Goal: Task Accomplishment & Management: Use online tool/utility

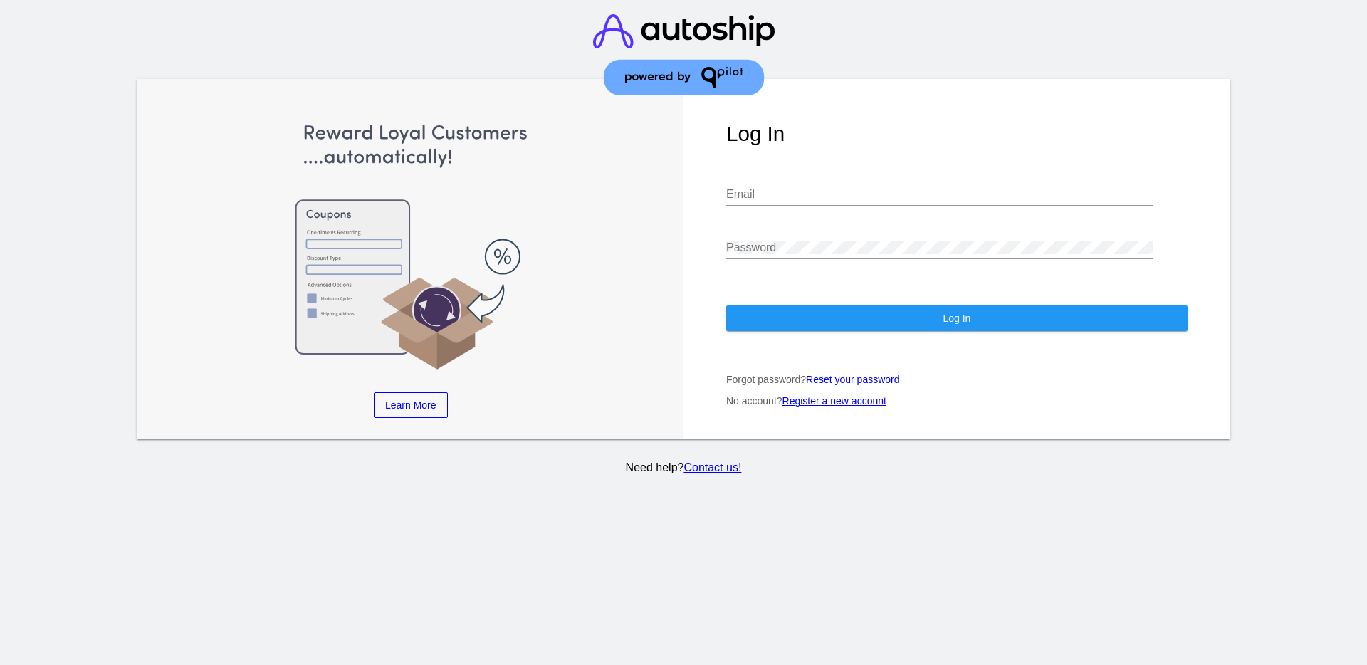
type input "[EMAIL_ADDRESS][DOMAIN_NAME]"
click at [828, 330] on button "Log In" at bounding box center [956, 318] width 461 height 26
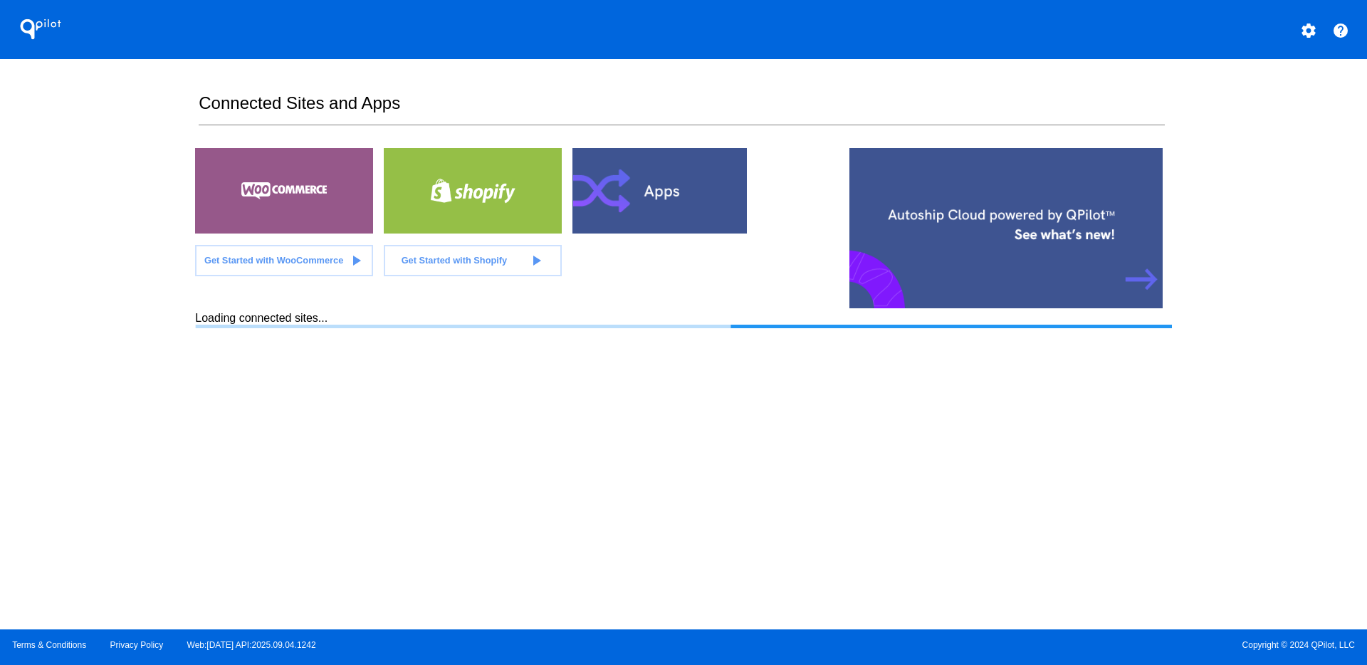
click at [656, 189] on div at bounding box center [661, 190] width 178 height 85
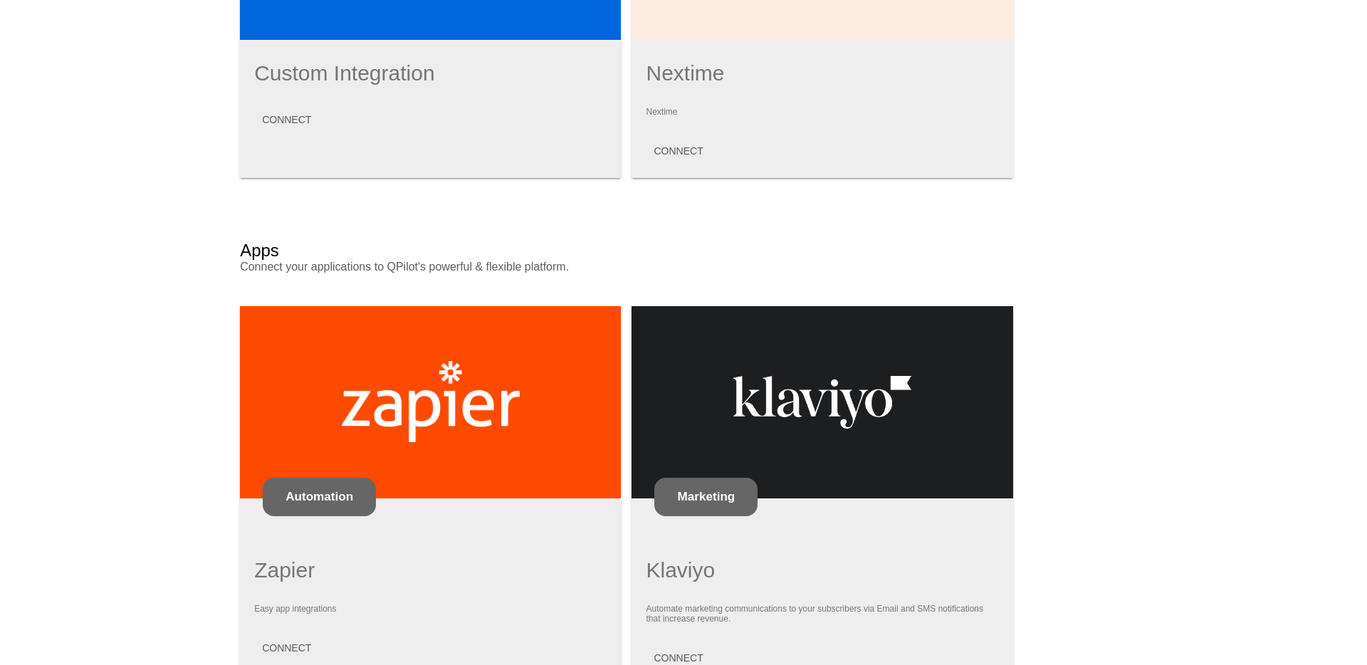
scroll to position [788, 0]
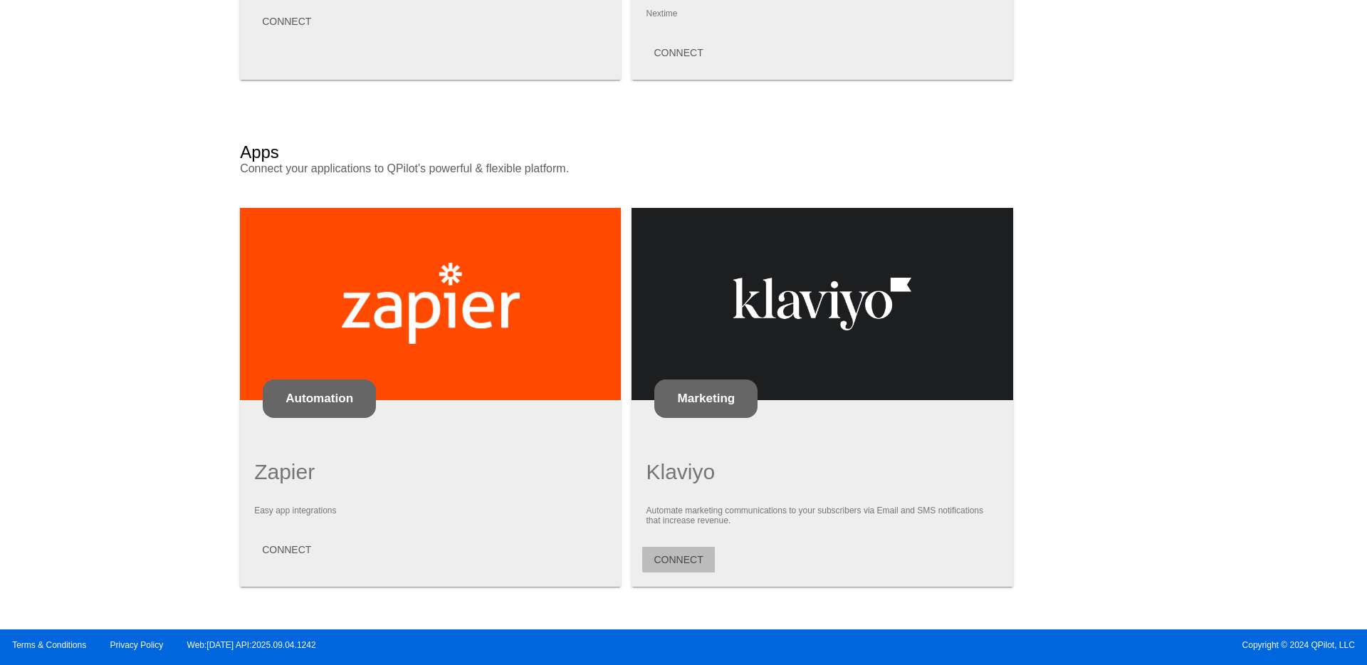
click at [675, 555] on span "CONNECT" at bounding box center [677, 559] width 49 height 11
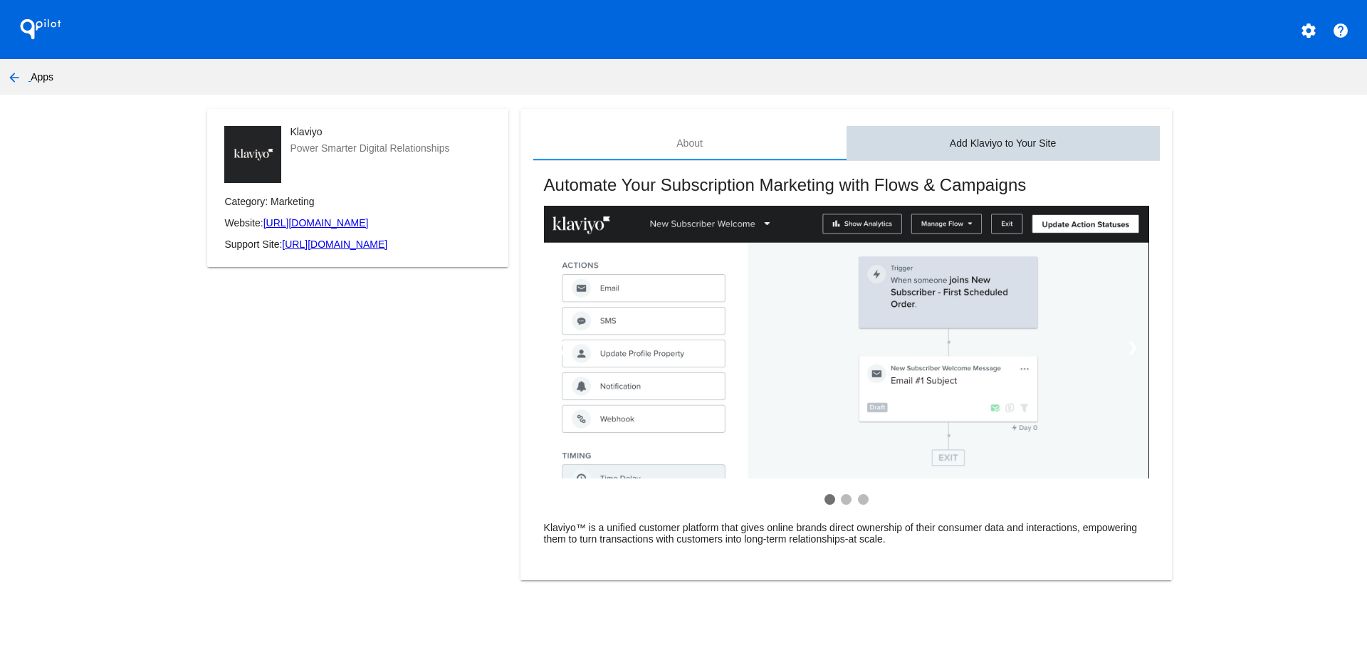
click at [1031, 131] on div "Add Klaviyo to Your Site" at bounding box center [1002, 143] width 313 height 34
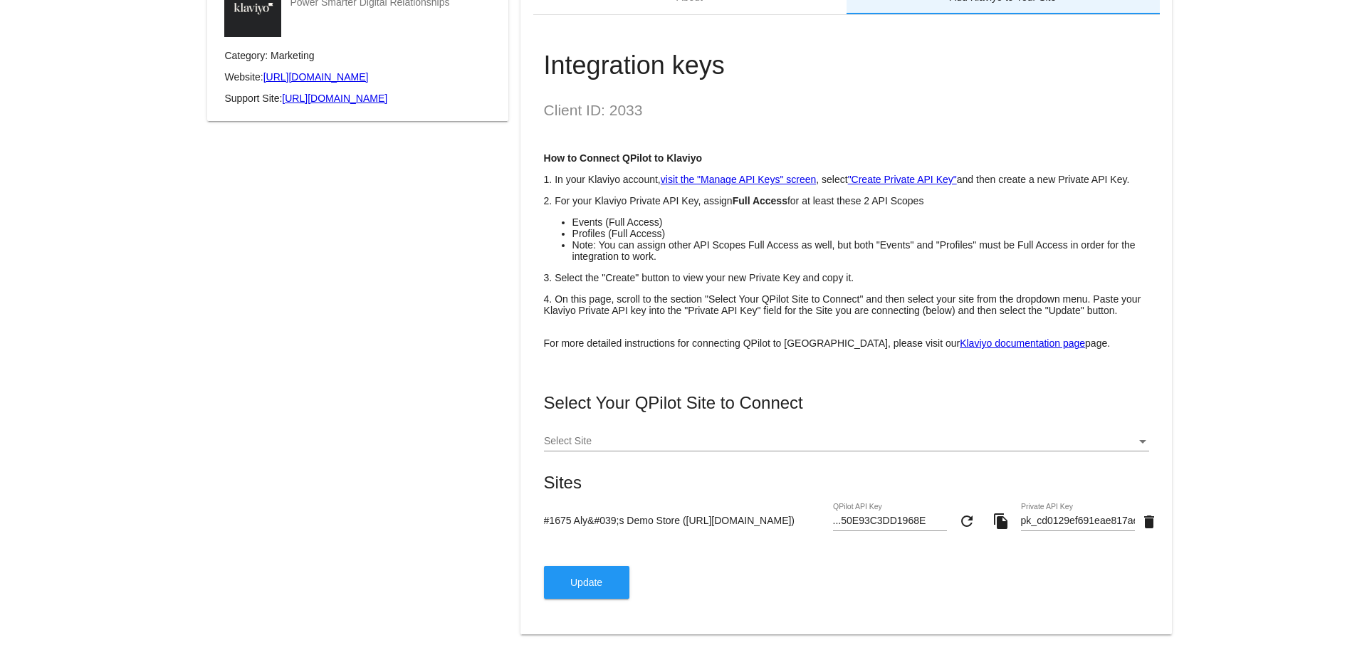
scroll to position [147, 0]
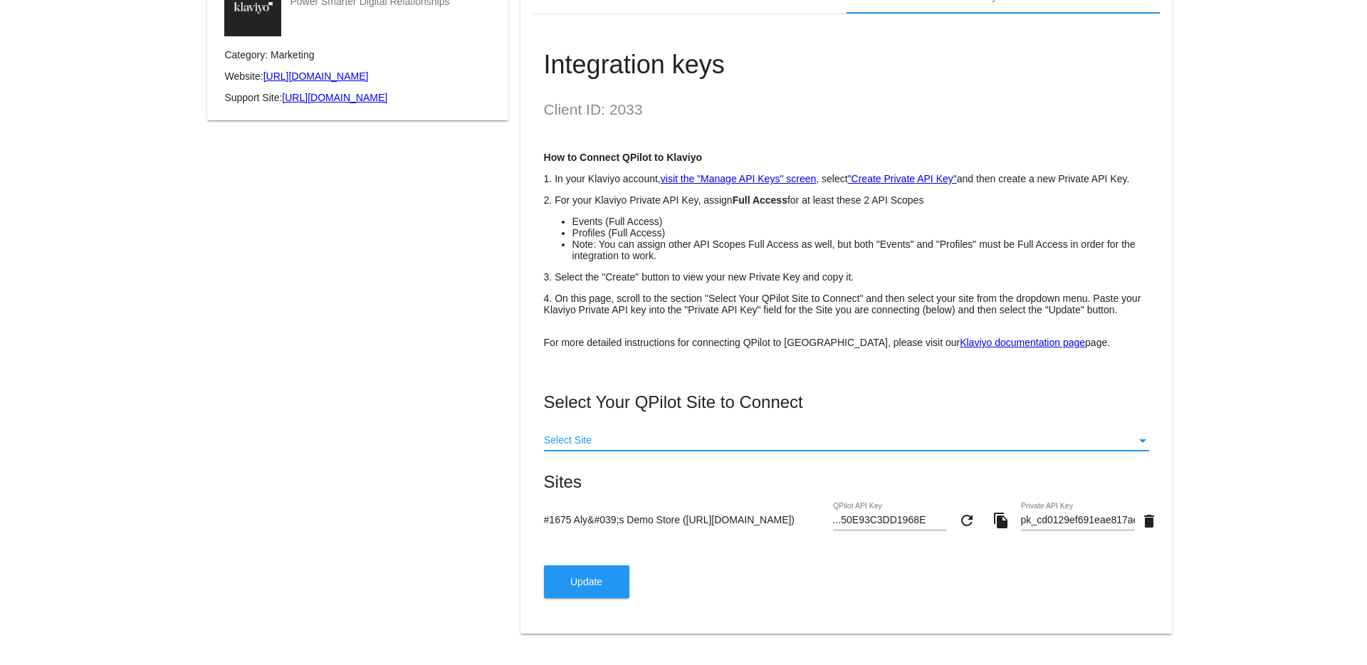
click at [828, 435] on div at bounding box center [840, 440] width 592 height 11
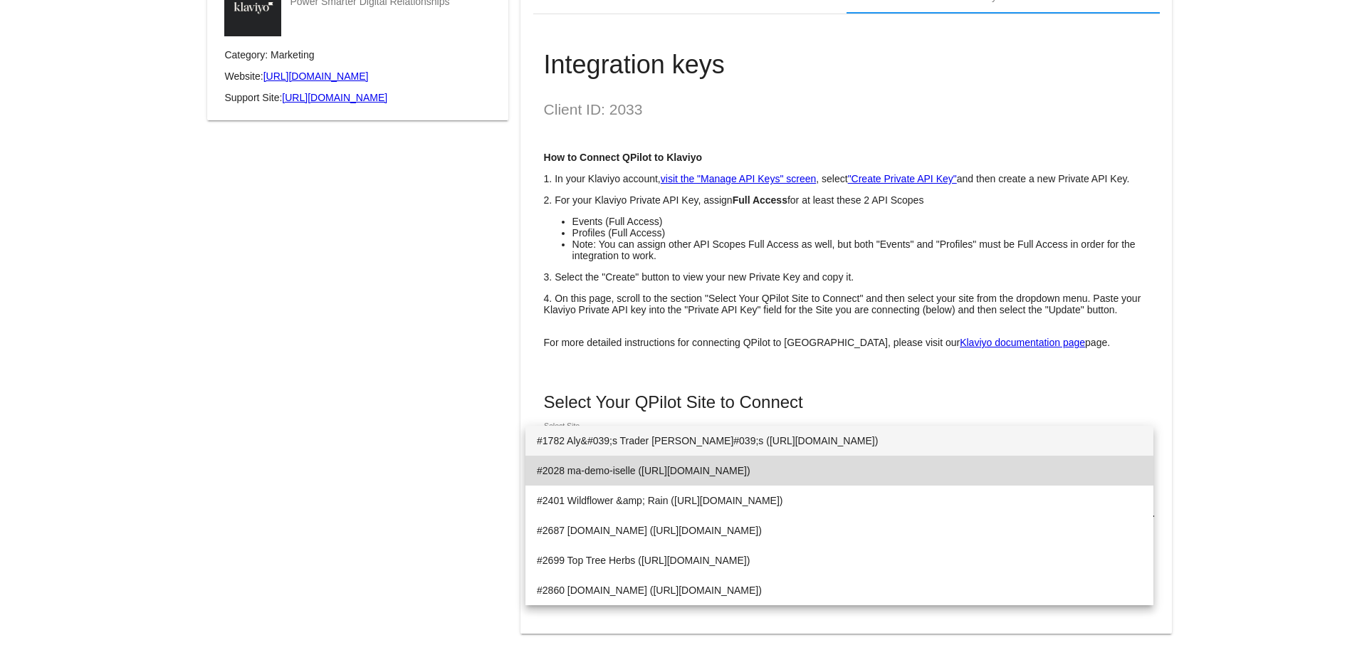
click at [805, 480] on span "#2028 ma-demo-iselle ([URL][DOMAIN_NAME])" at bounding box center [839, 471] width 605 height 30
